Goal: Find specific page/section: Find specific page/section

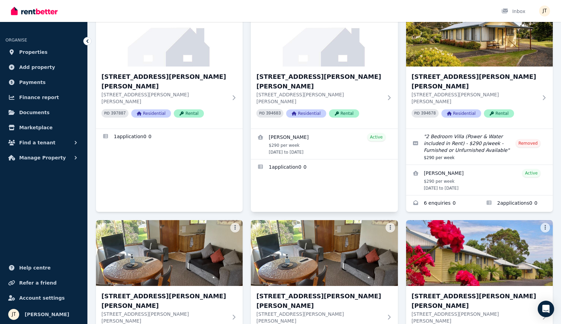
scroll to position [59, 0]
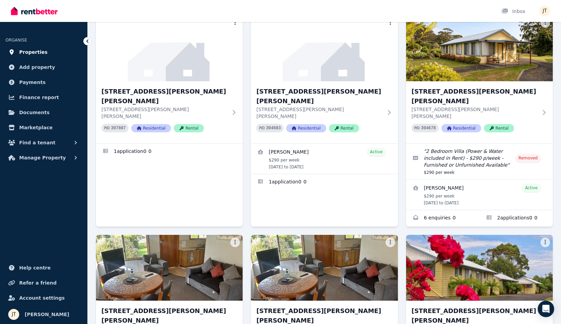
click at [32, 52] on span "Properties" at bounding box center [33, 52] width 28 height 8
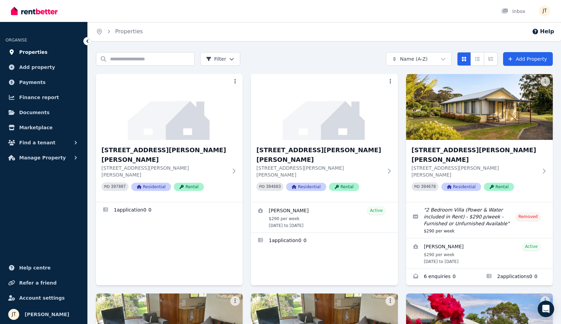
click at [34, 58] on link "Properties" at bounding box center [43, 52] width 76 height 14
click at [35, 56] on span "Properties" at bounding box center [33, 52] width 28 height 8
click at [36, 52] on span "Properties" at bounding box center [33, 52] width 28 height 8
click at [26, 52] on span "Properties" at bounding box center [33, 52] width 28 height 8
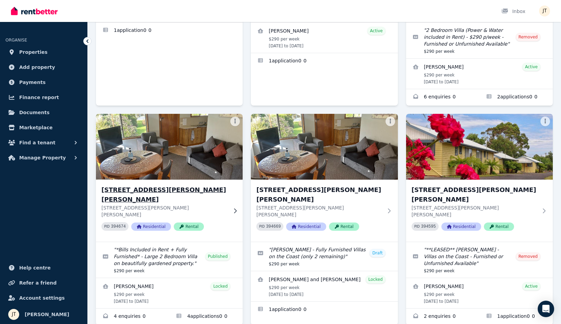
scroll to position [179, 0]
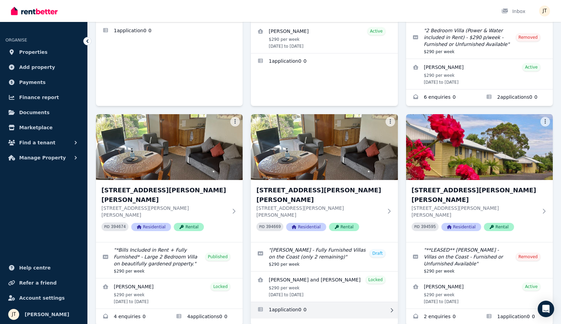
click at [299, 302] on link "Applications for 7/21 Andrew St, Strahan" at bounding box center [324, 310] width 147 height 16
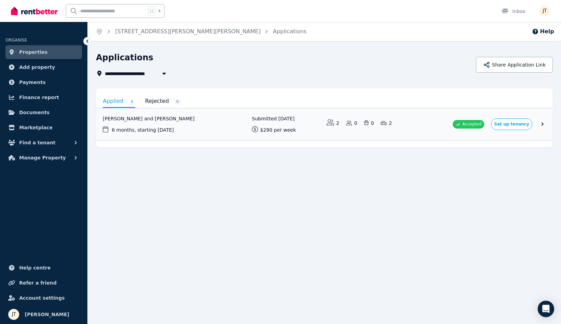
click at [45, 51] on link "Properties" at bounding box center [43, 52] width 76 height 14
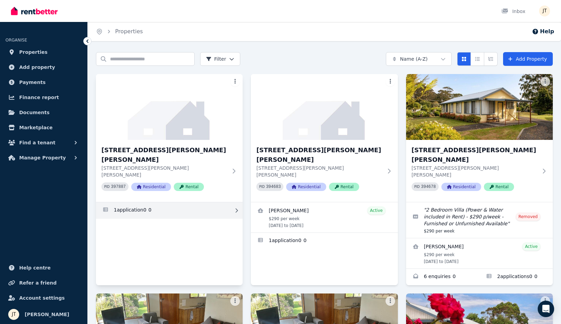
click at [145, 202] on link "Applications for 2/21 Andrew St, Strahan" at bounding box center [169, 210] width 147 height 16
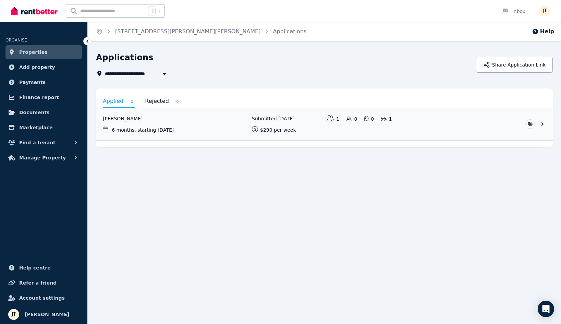
click at [169, 66] on div "**********" at bounding box center [284, 64] width 376 height 25
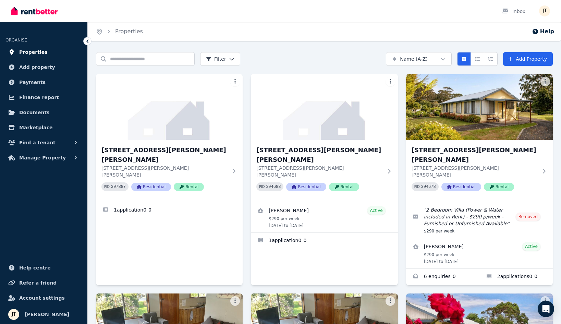
click at [41, 51] on span "Properties" at bounding box center [33, 52] width 28 height 8
